Goal: Task Accomplishment & Management: Manage account settings

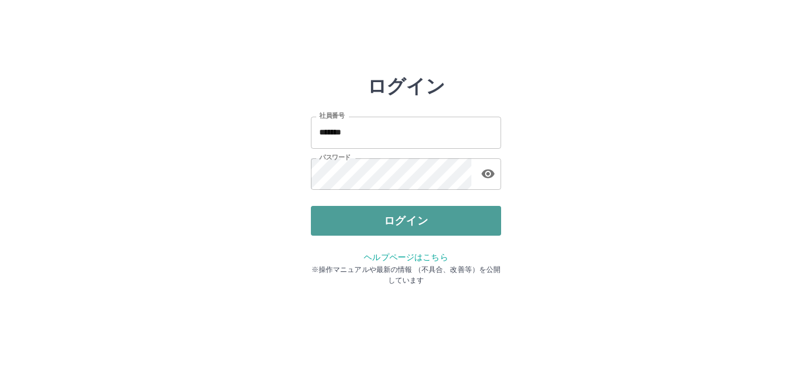
click at [382, 221] on button "ログイン" at bounding box center [406, 221] width 190 height 30
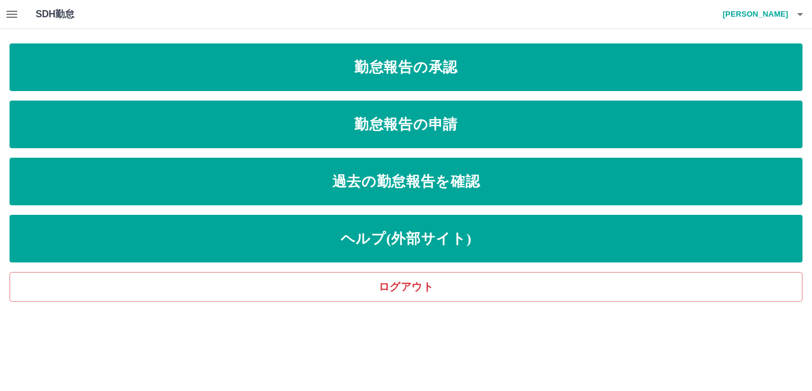
click at [11, 14] on icon "button" at bounding box center [12, 14] width 11 height 7
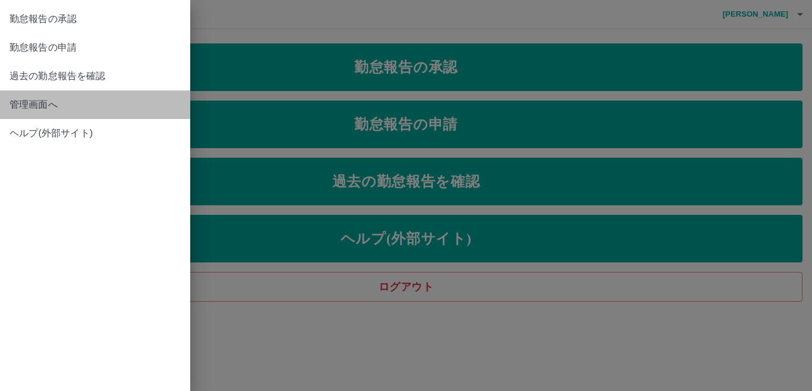
click at [45, 107] on span "管理画面へ" at bounding box center [95, 105] width 171 height 14
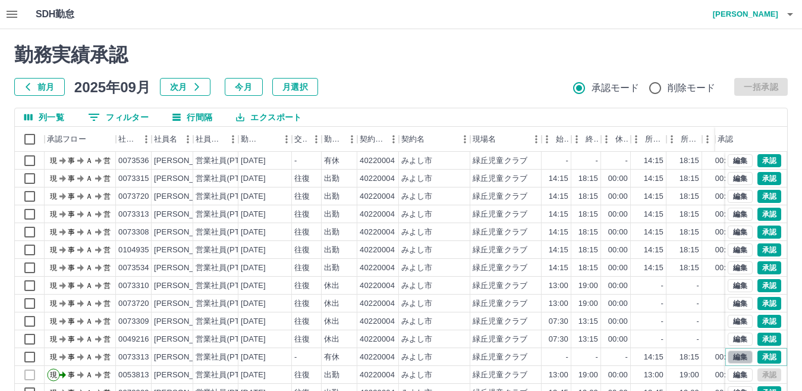
click at [734, 356] on button "編集" at bounding box center [740, 356] width 25 height 13
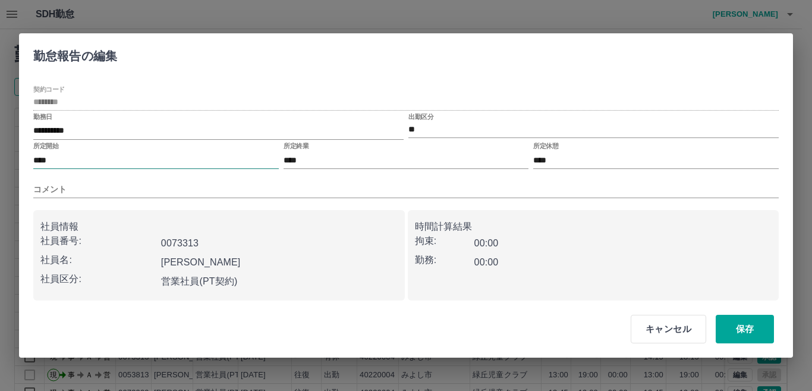
click at [41, 160] on input "****" at bounding box center [156, 160] width 246 height 17
type input "****"
click at [741, 331] on button "保存" at bounding box center [745, 329] width 58 height 29
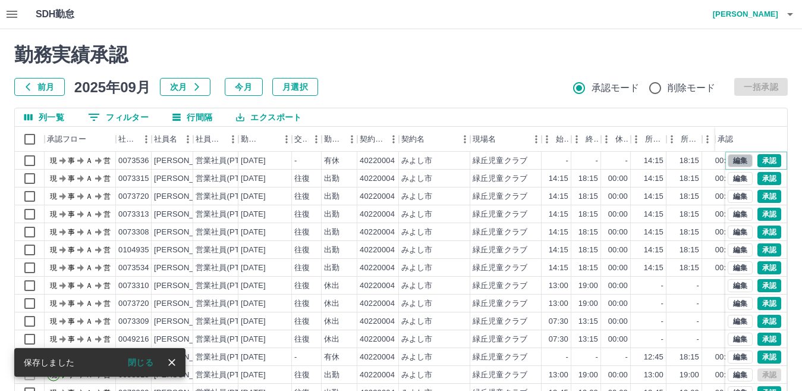
click at [731, 160] on button "編集" at bounding box center [740, 160] width 25 height 13
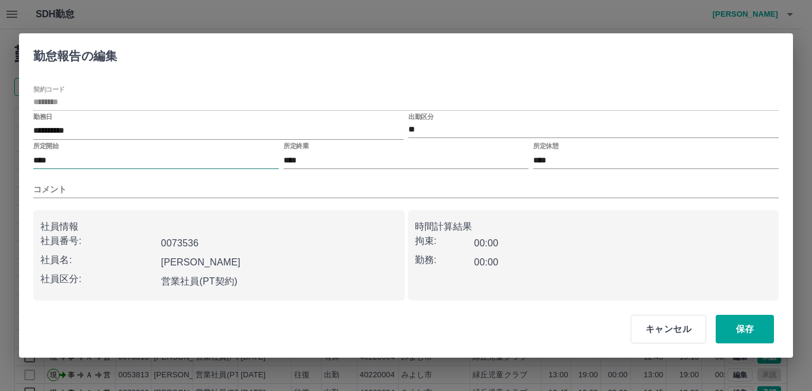
drag, startPoint x: 42, startPoint y: 158, endPoint x: 66, endPoint y: 146, distance: 26.6
click at [43, 158] on input "****" at bounding box center [156, 160] width 246 height 17
type input "****"
click at [754, 326] on button "保存" at bounding box center [745, 329] width 58 height 29
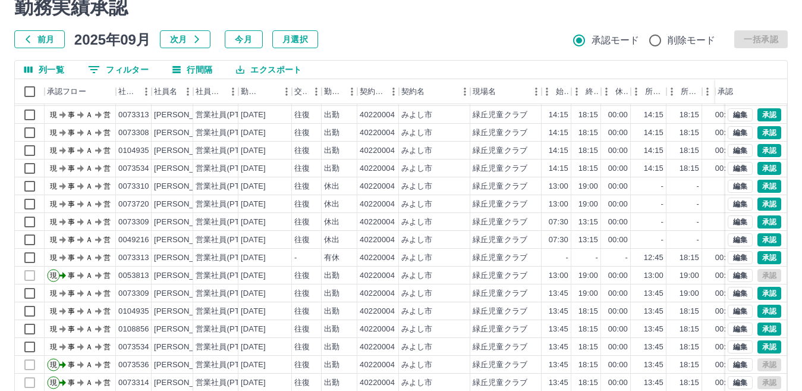
scroll to position [112, 0]
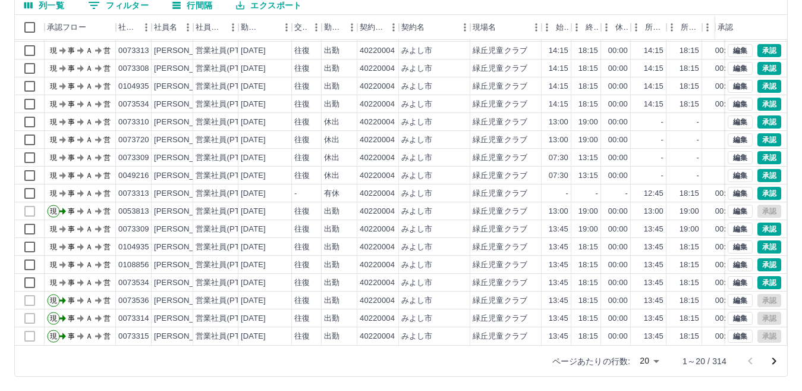
click at [771, 362] on icon "次のページへ" at bounding box center [774, 361] width 14 height 14
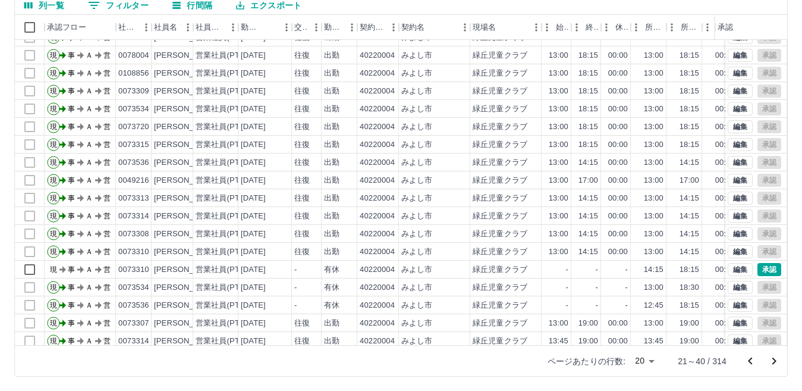
scroll to position [62, 0]
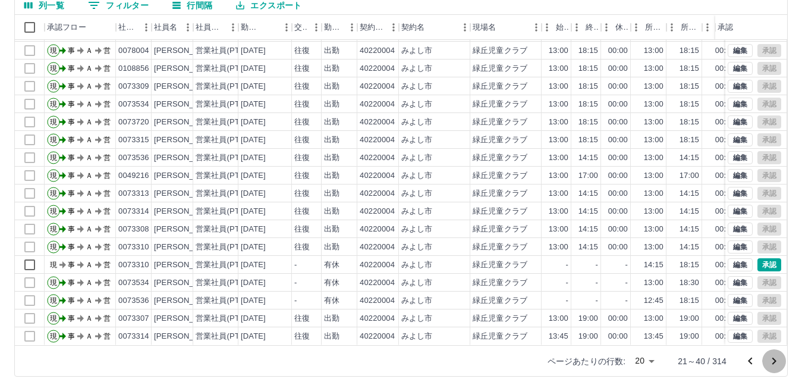
click at [771, 359] on icon "次のページへ" at bounding box center [774, 361] width 14 height 14
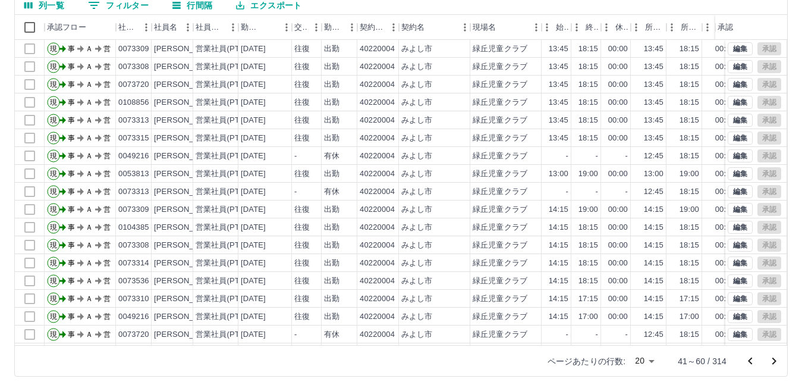
click at [750, 360] on icon "前のページへ" at bounding box center [750, 361] width 14 height 14
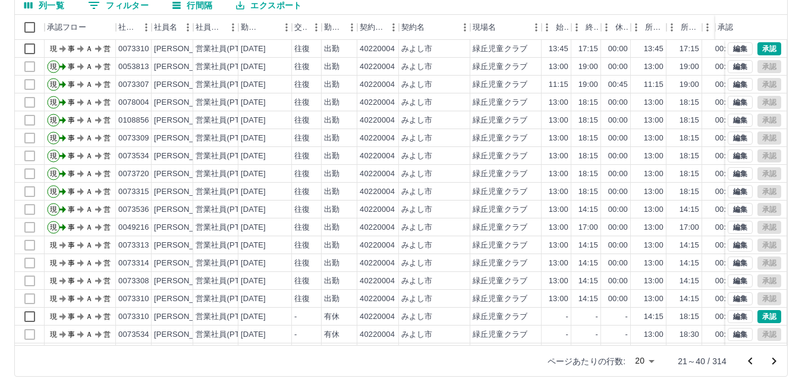
click at [750, 360] on icon "前のページへ" at bounding box center [750, 361] width 14 height 14
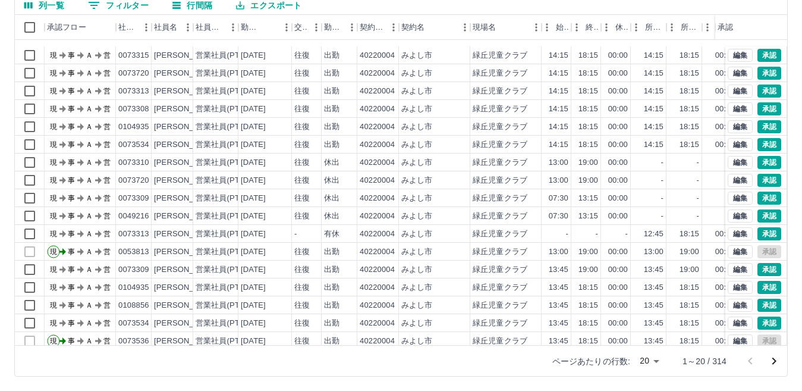
scroll to position [4, 0]
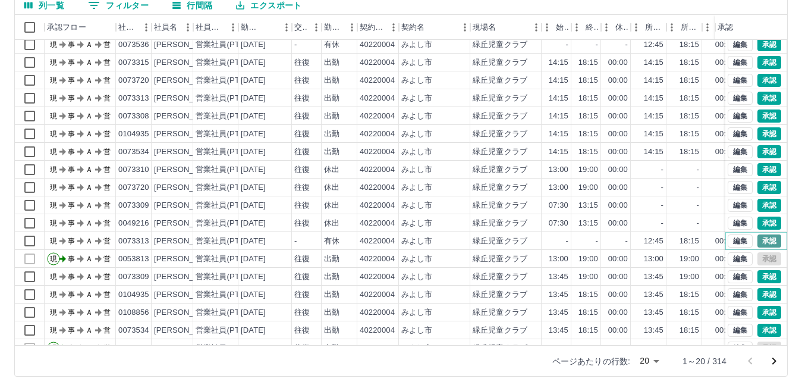
click at [760, 240] on button "承認" at bounding box center [769, 240] width 24 height 13
click at [760, 223] on button "承認" at bounding box center [769, 222] width 24 height 13
click at [760, 187] on button "承認" at bounding box center [769, 187] width 24 height 13
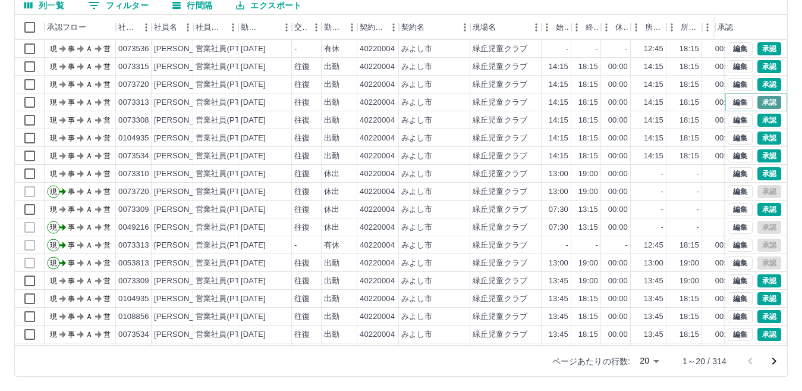
click at [759, 102] on button "承認" at bounding box center [769, 102] width 24 height 13
click at [757, 86] on button "承認" at bounding box center [769, 84] width 24 height 13
click at [760, 64] on button "承認" at bounding box center [769, 66] width 24 height 13
